Goal: Use online tool/utility: Use online tool/utility

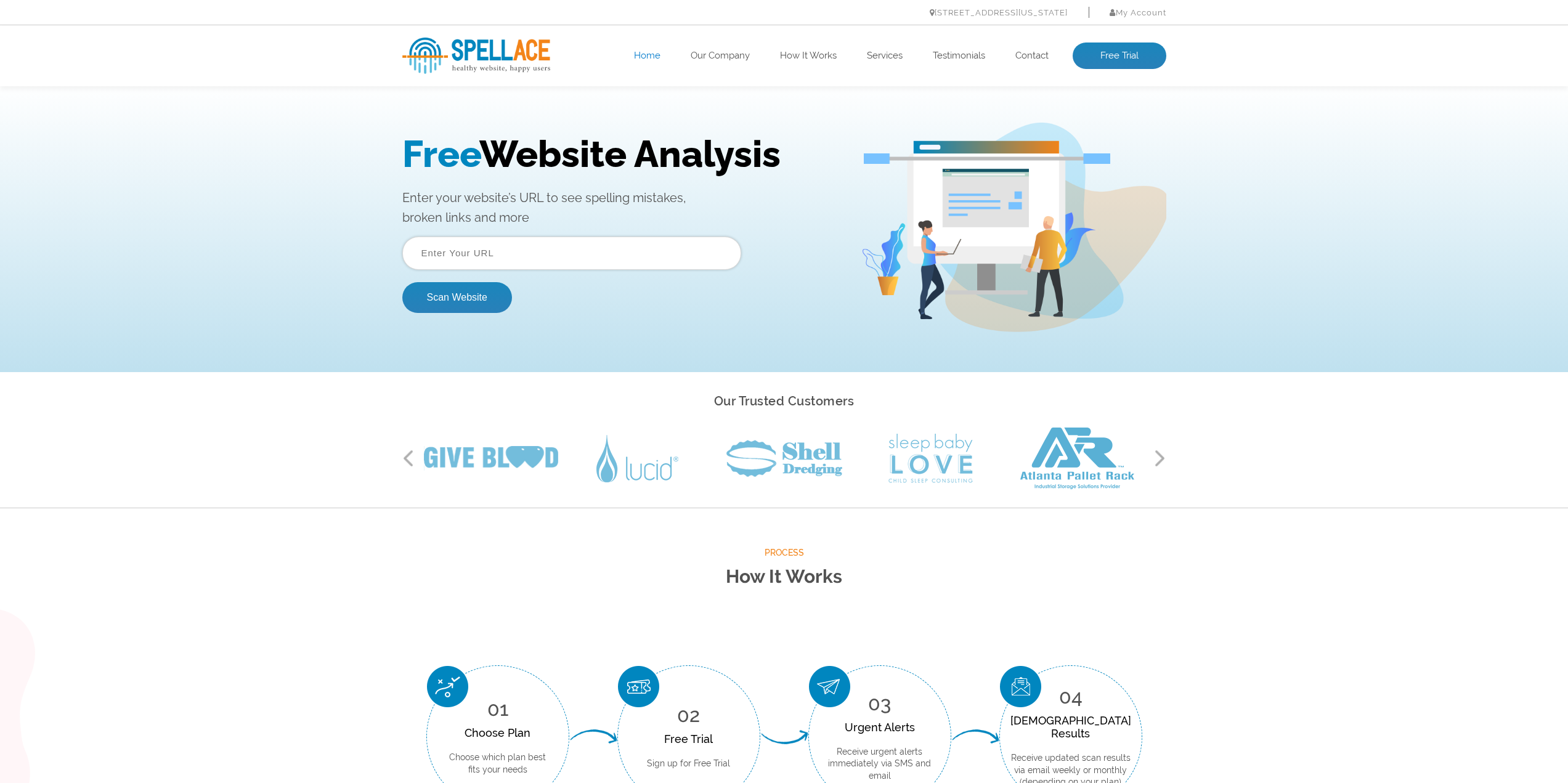
click at [656, 257] on input "text" at bounding box center [572, 253] width 339 height 33
paste input "[URL][DOMAIN_NAME]"
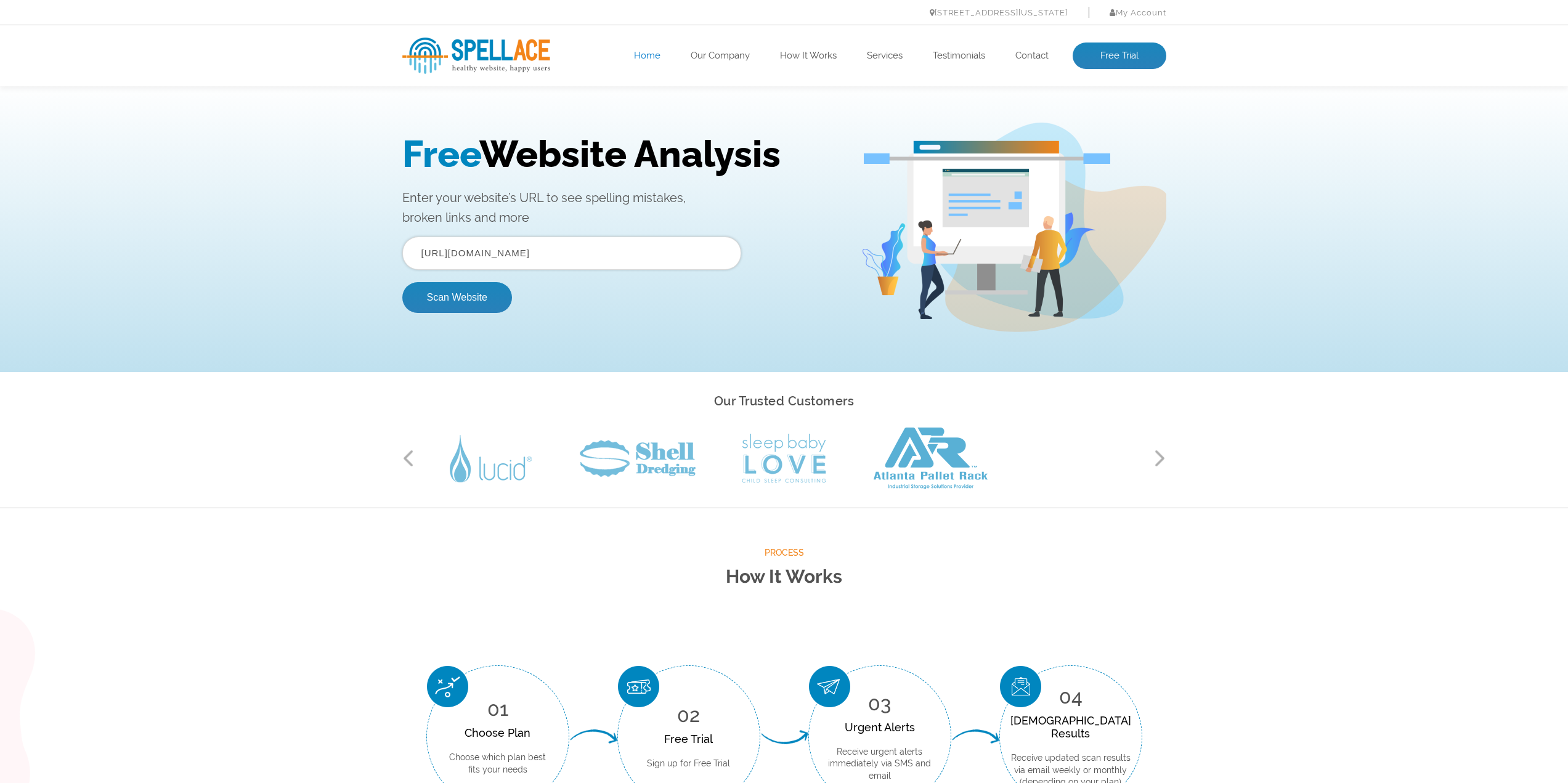
drag, startPoint x: 729, startPoint y: 254, endPoint x: 551, endPoint y: 254, distance: 178.0
click at [551, 254] on input "[URL][DOMAIN_NAME]" at bounding box center [572, 253] width 339 height 33
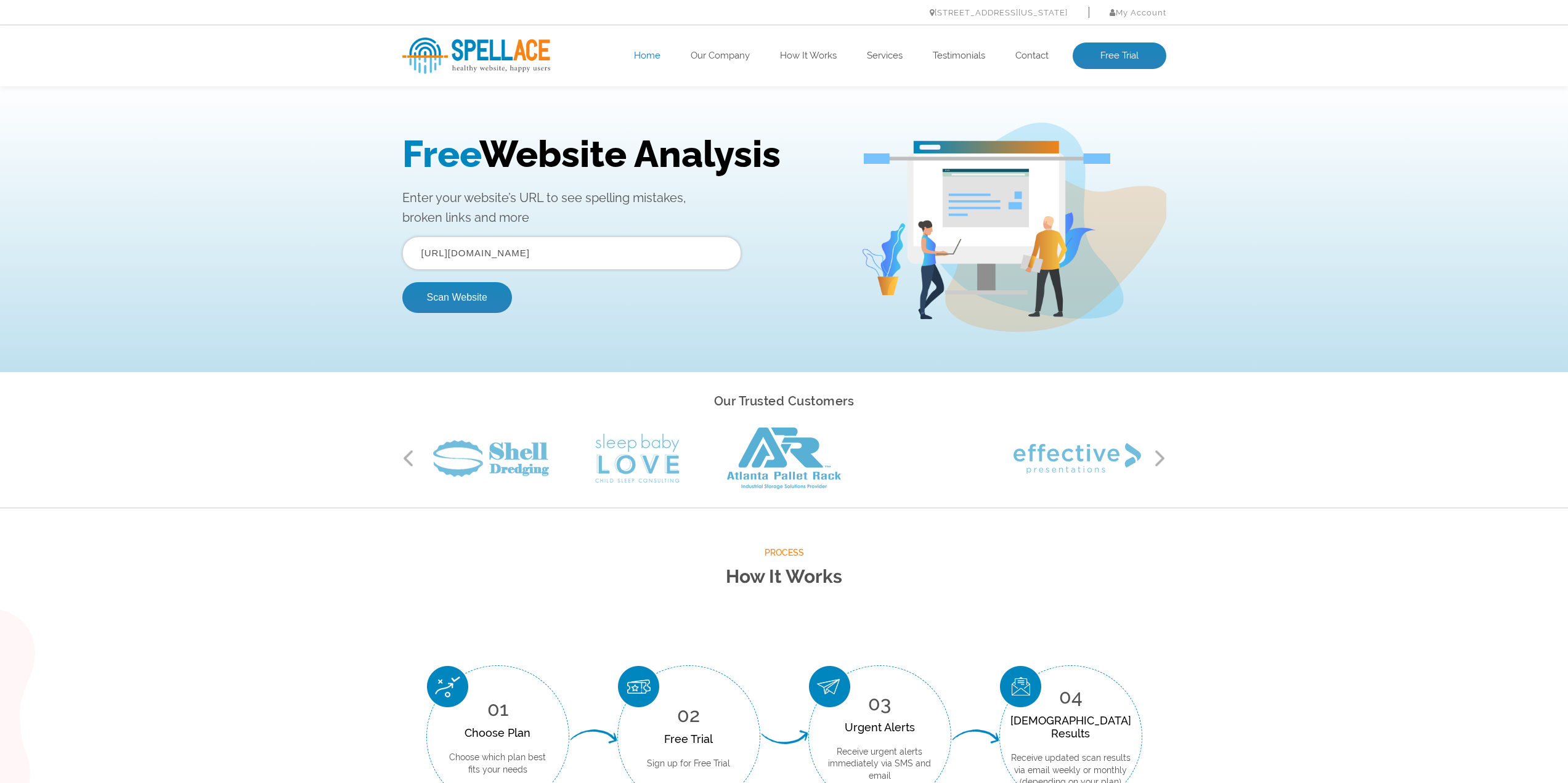
scroll to position [0, 0]
type input "[URL][DOMAIN_NAME]"
click at [403, 282] on button "Scan Website" at bounding box center [457, 297] width 110 height 31
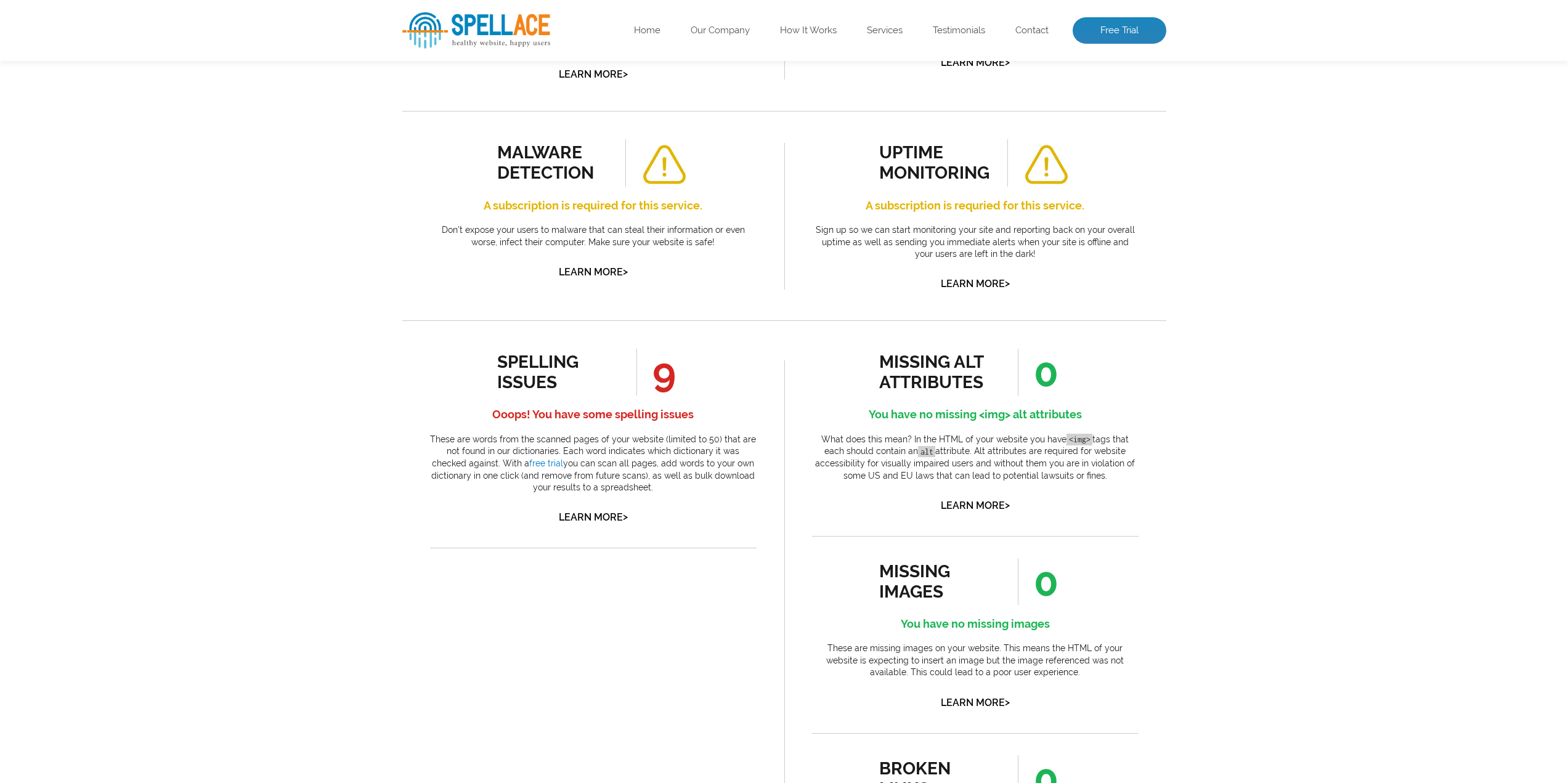
scroll to position [513, 0]
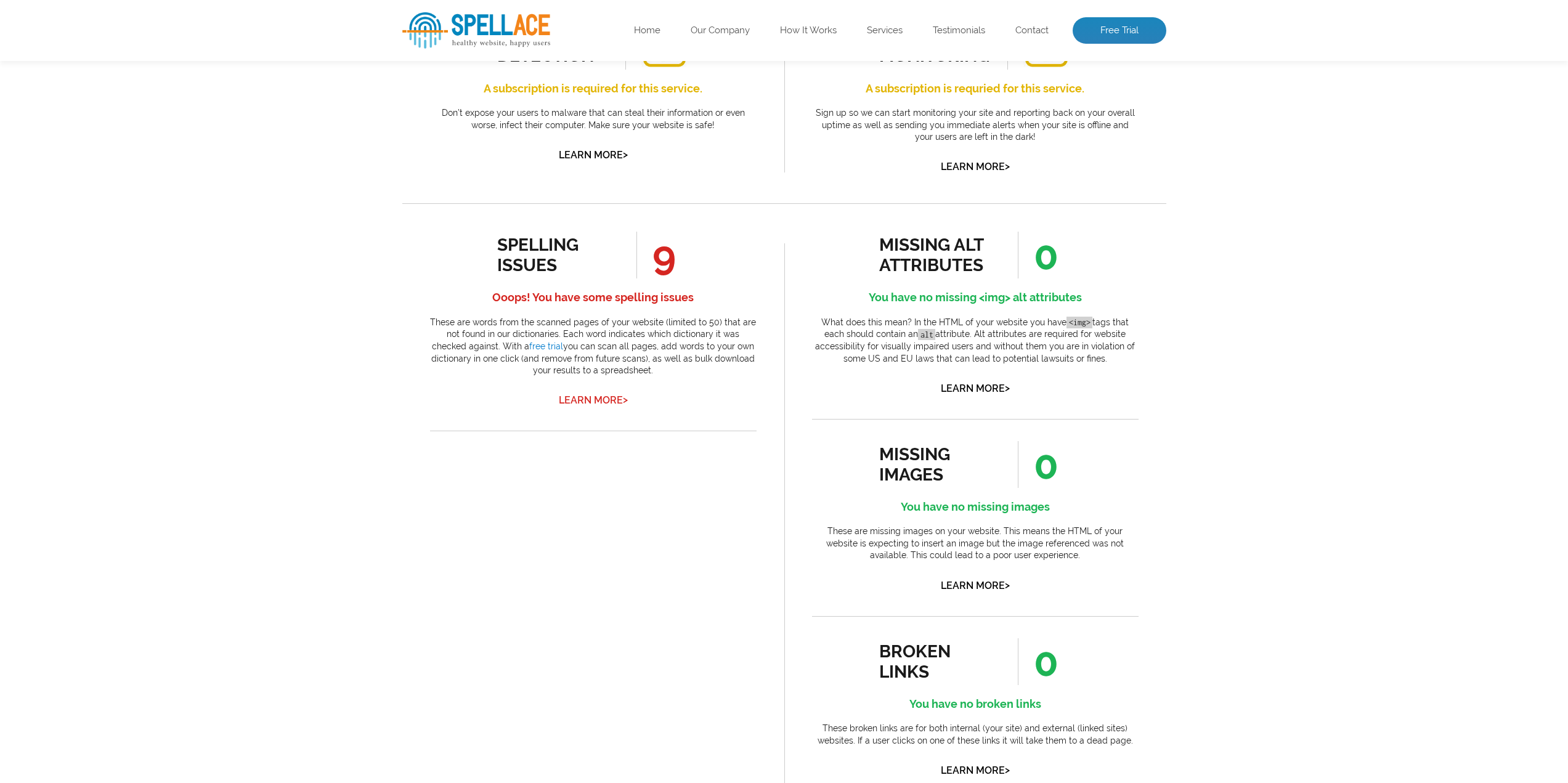
click at [597, 399] on link "Learn More >" at bounding box center [593, 399] width 69 height 11
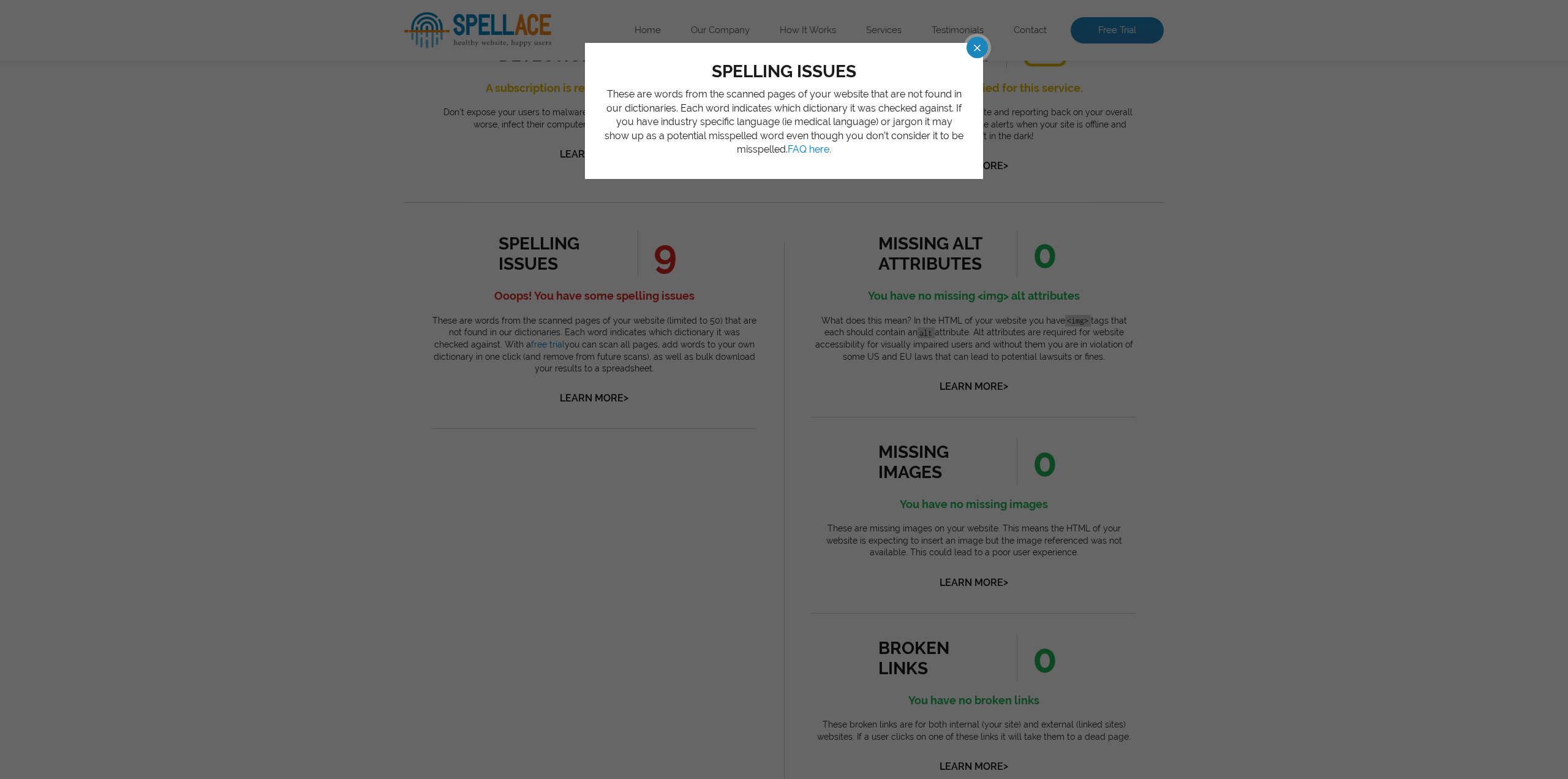
click at [977, 54] on span at bounding box center [966, 47] width 22 height 22
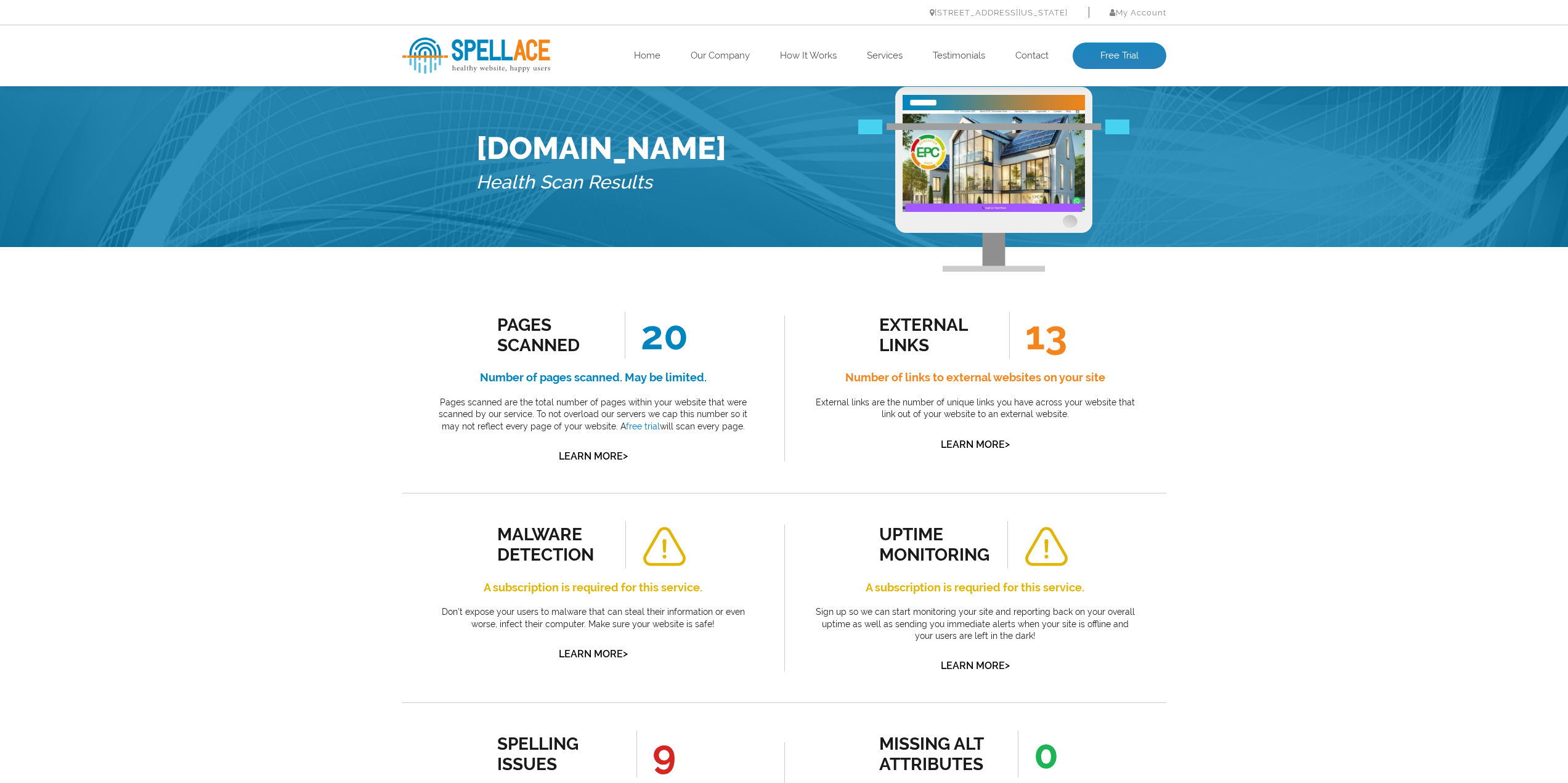
scroll to position [0, 0]
